Goal: Find specific page/section: Find specific page/section

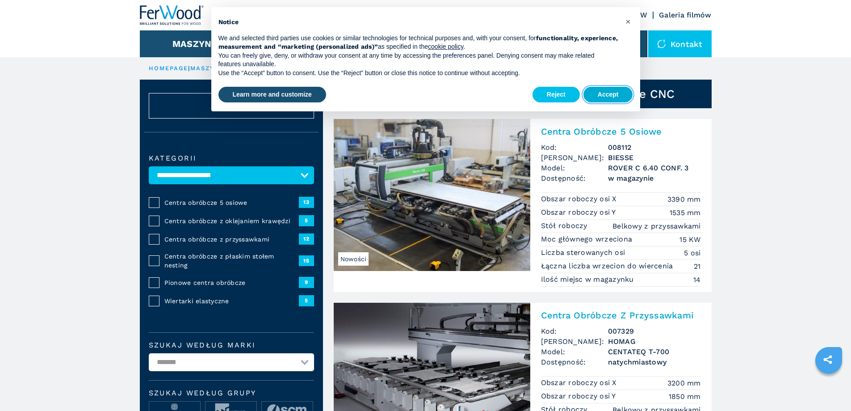
click at [597, 95] on button "Accept" at bounding box center [609, 95] width 50 height 16
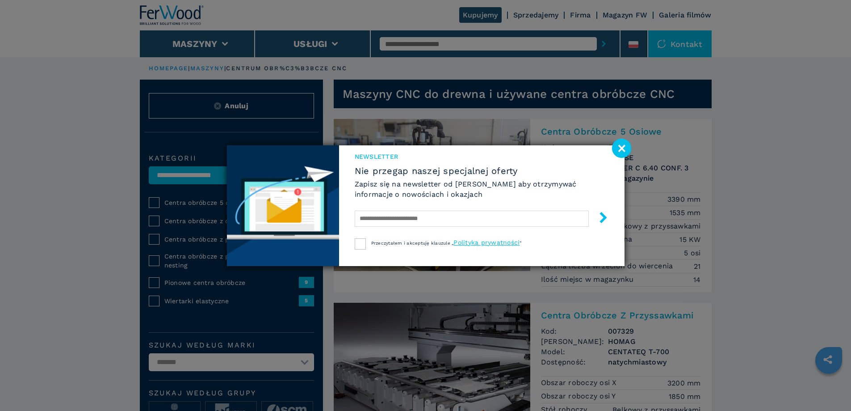
click at [623, 144] on image at bounding box center [621, 148] width 19 height 19
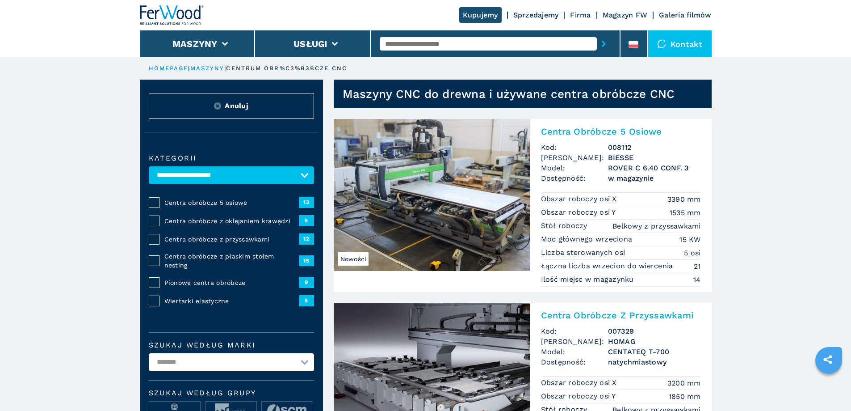
click at [672, 41] on div "Kontakt" at bounding box center [679, 43] width 63 height 27
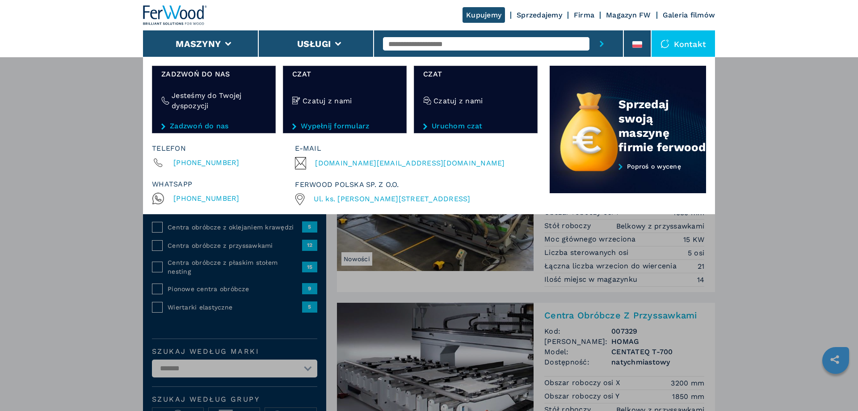
click at [672, 41] on div at bounding box center [667, 43] width 13 height 9
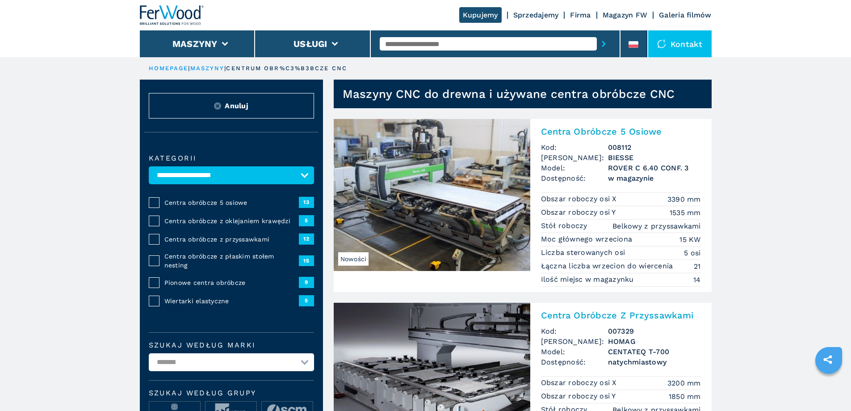
click at [628, 15] on link "Magazyn FW" at bounding box center [625, 15] width 45 height 8
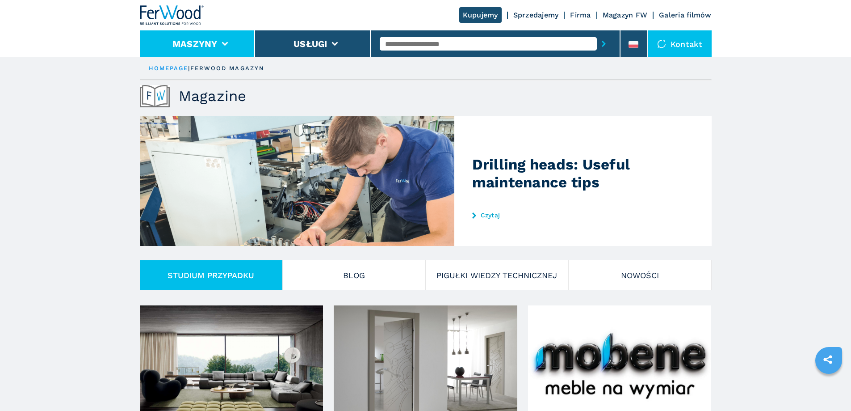
click at [226, 43] on icon at bounding box center [225, 44] width 6 height 4
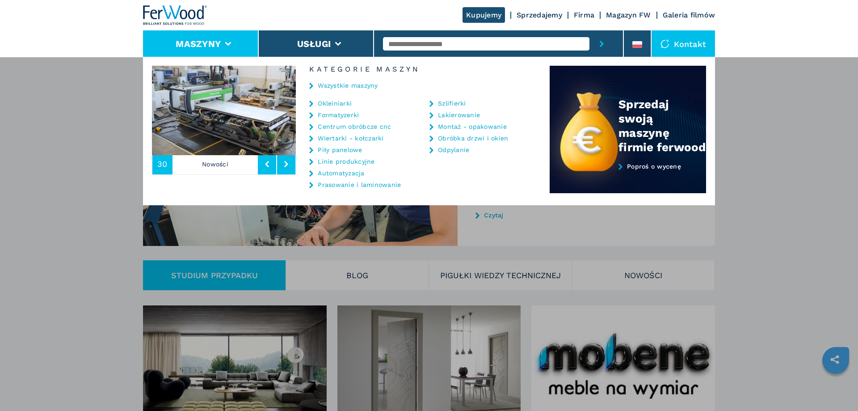
click at [372, 126] on link "Centrum obróbcze cnc" at bounding box center [354, 126] width 73 height 6
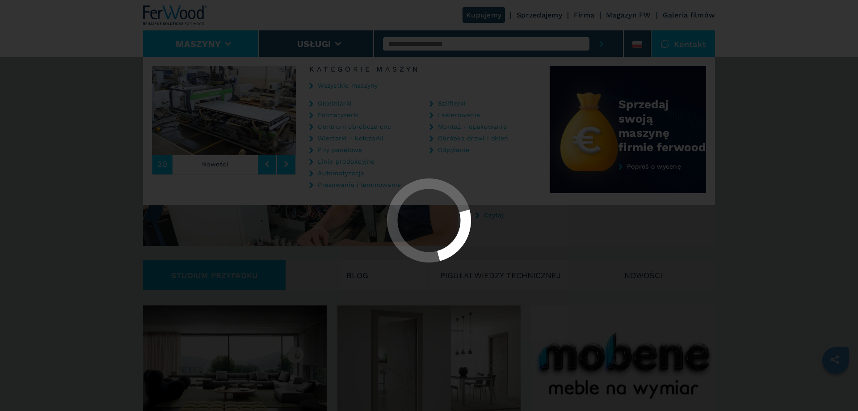
select select "**********"
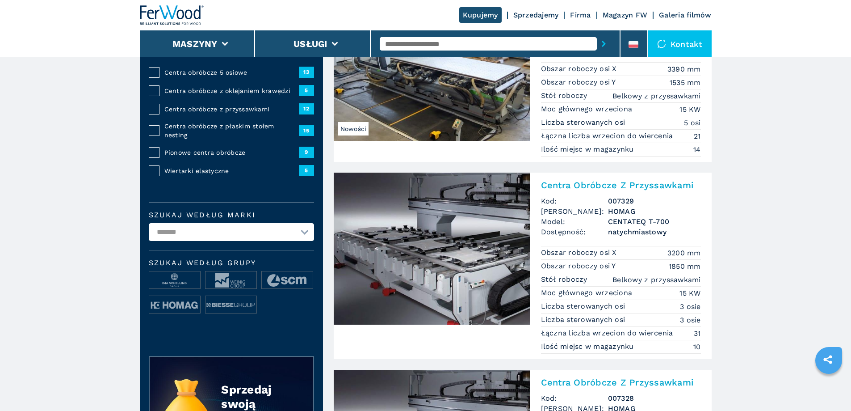
scroll to position [134, 0]
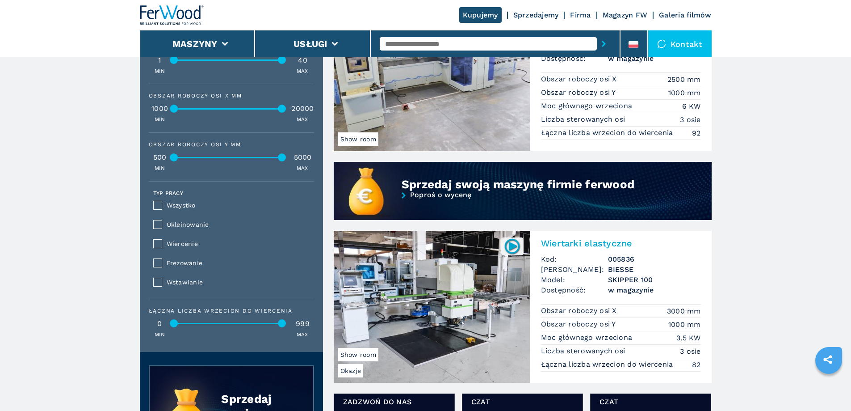
scroll to position [581, 0]
